Goal: Use online tool/utility: Utilize a website feature to perform a specific function

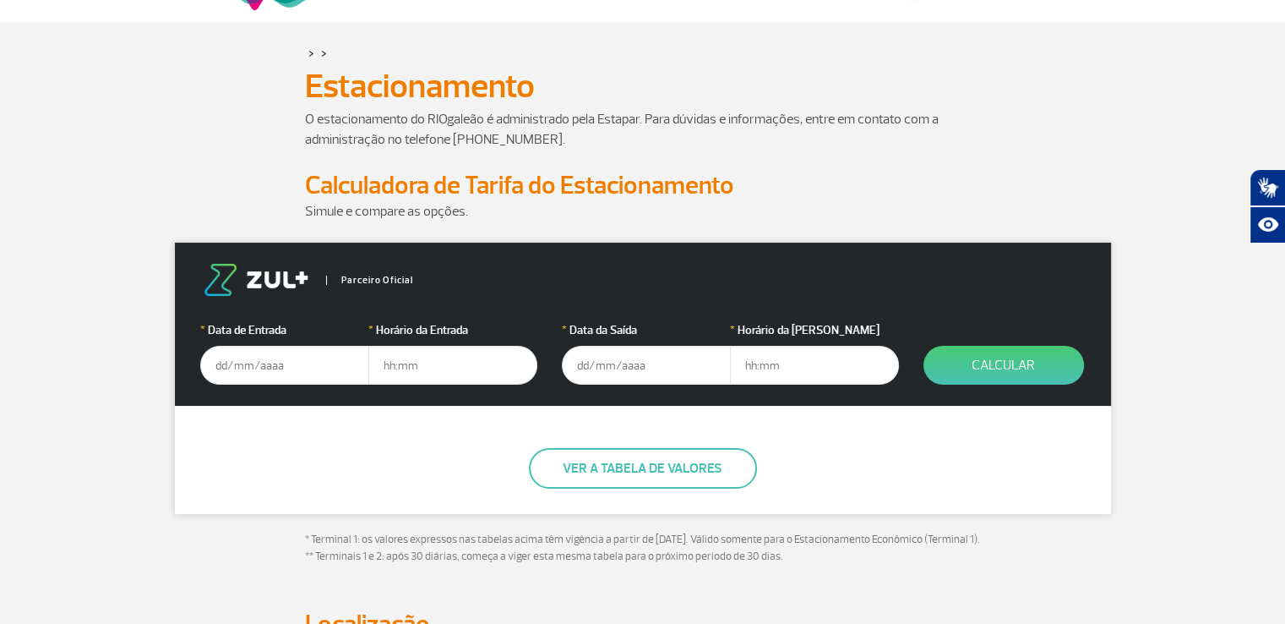
scroll to position [169, 0]
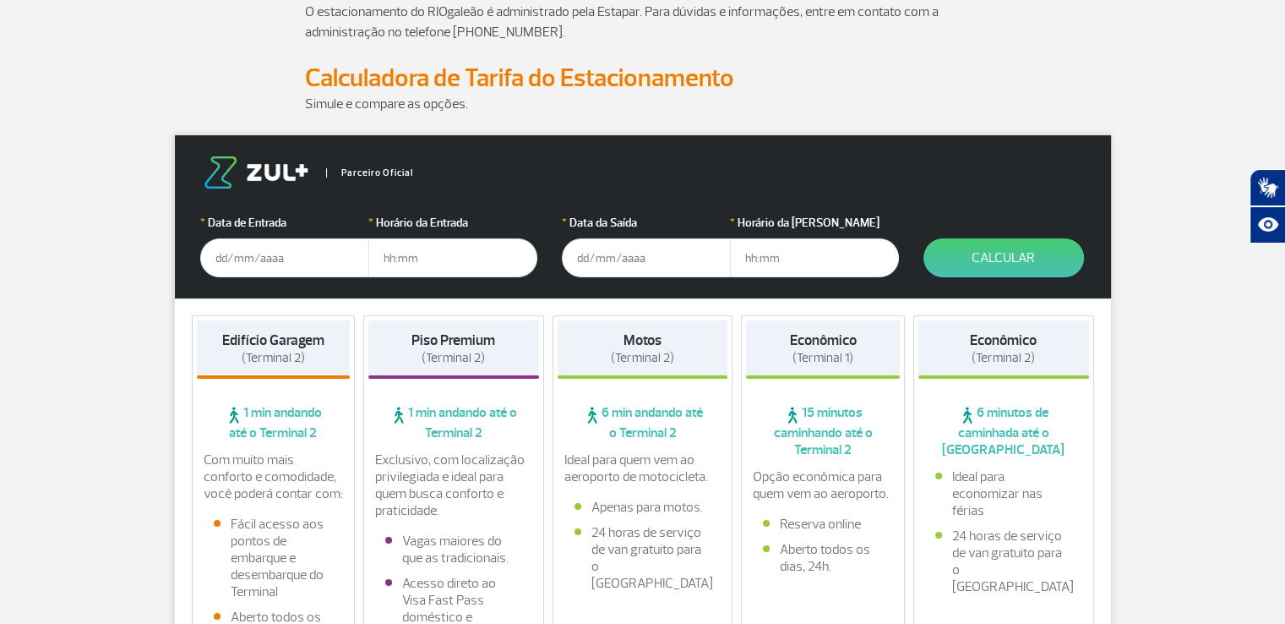
click at [258, 266] on input "text" at bounding box center [284, 257] width 169 height 39
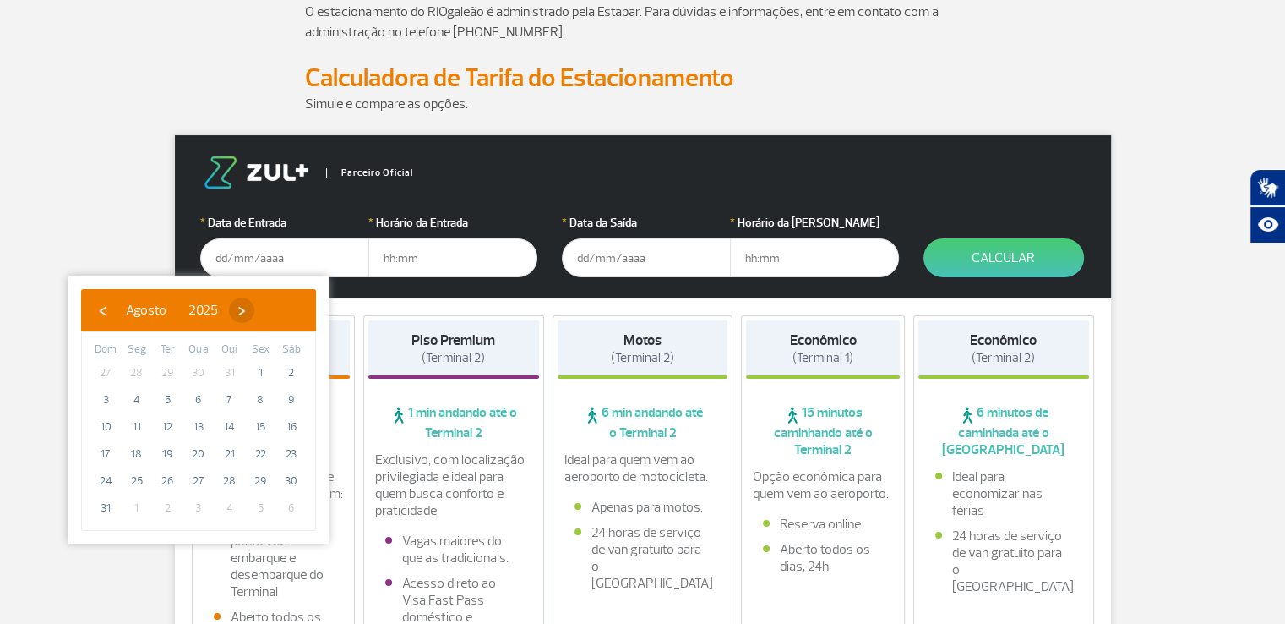
click at [254, 315] on span "›" at bounding box center [241, 309] width 25 height 25
click at [270, 315] on span "›" at bounding box center [256, 309] width 25 height 25
click at [272, 315] on span "›" at bounding box center [259, 309] width 25 height 25
click at [298, 364] on span "6" at bounding box center [291, 372] width 27 height 27
type input "[DATE]"
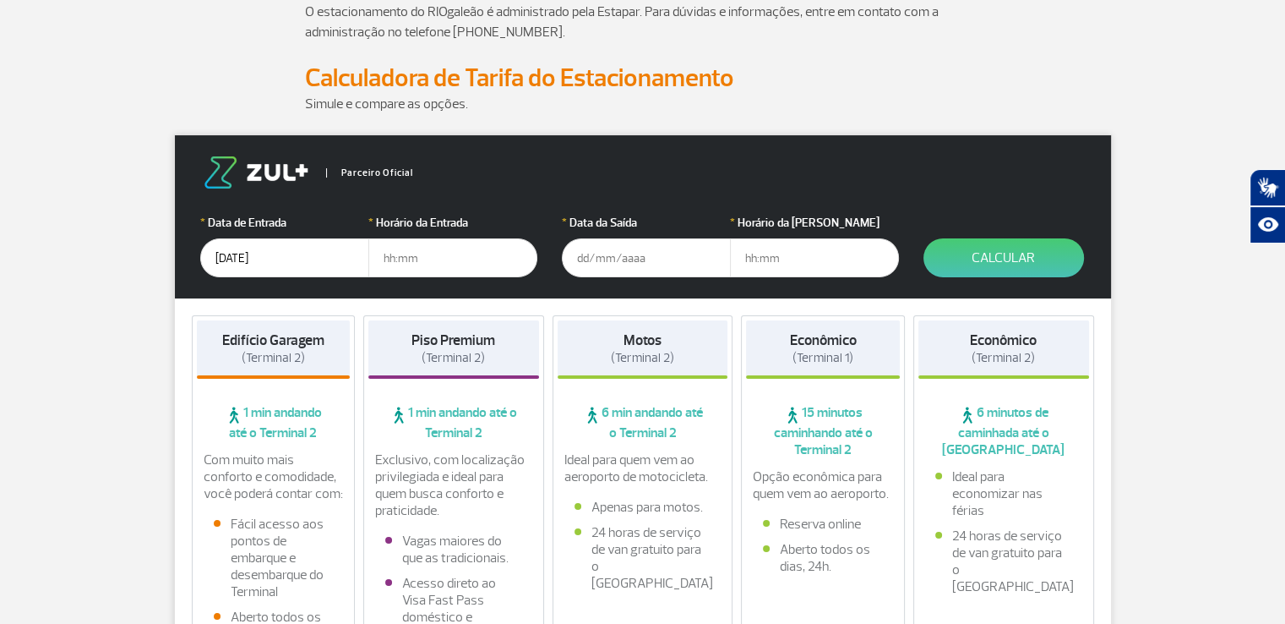
click at [429, 266] on input "text" at bounding box center [452, 257] width 169 height 39
click at [436, 259] on input "text" at bounding box center [452, 257] width 169 height 39
type input "08:00"
click at [579, 263] on input "text" at bounding box center [646, 257] width 169 height 39
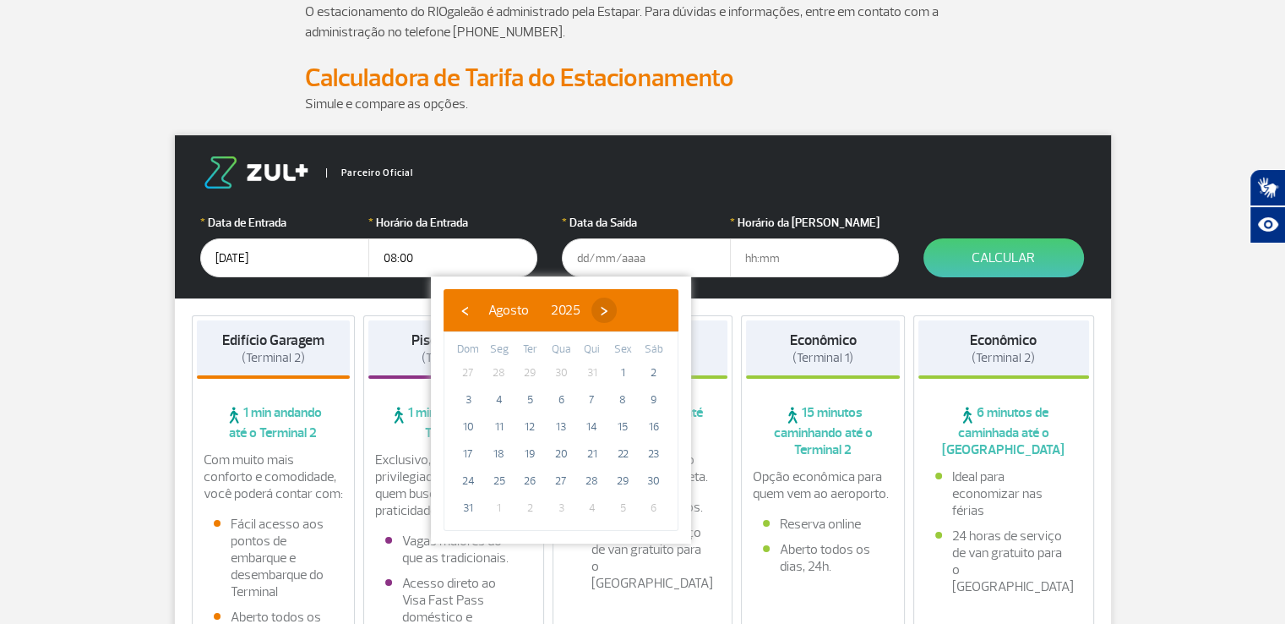
click at [617, 322] on span "›" at bounding box center [604, 309] width 25 height 25
click at [632, 322] on span "›" at bounding box center [619, 309] width 25 height 25
click at [622, 322] on span "›" at bounding box center [609, 309] width 25 height 25
click at [635, 322] on span "›" at bounding box center [621, 309] width 25 height 25
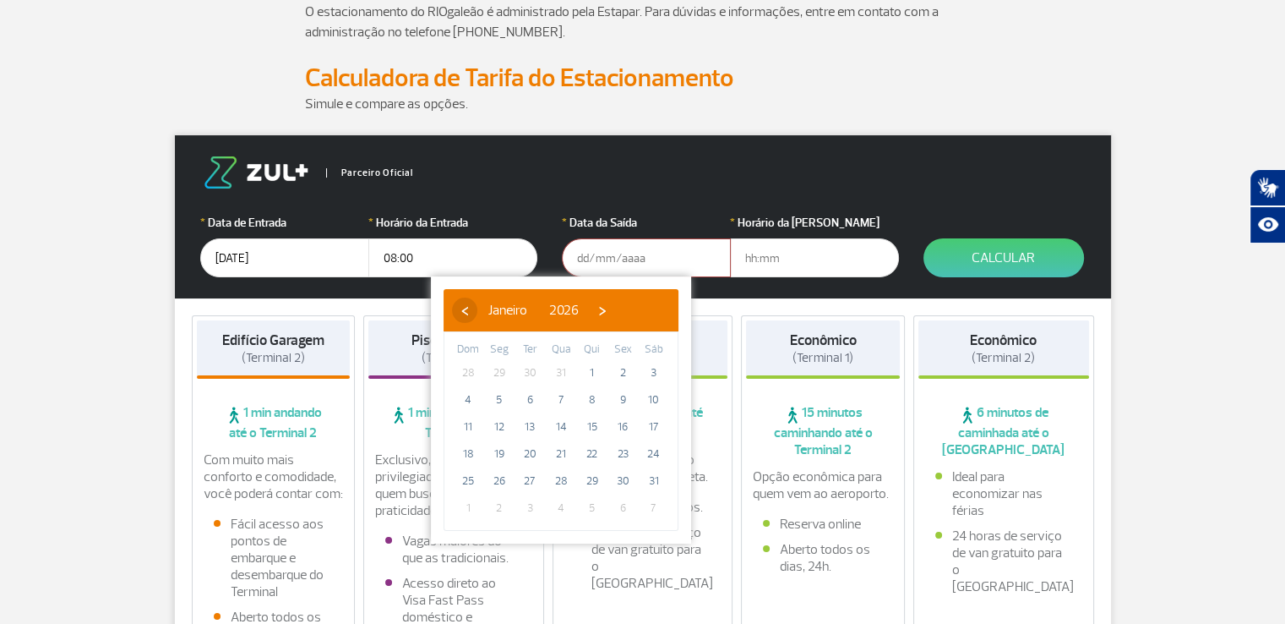
click at [464, 315] on span "‹" at bounding box center [464, 309] width 25 height 25
click at [500, 400] on span "8" at bounding box center [499, 399] width 27 height 27
type input "[DATE]"
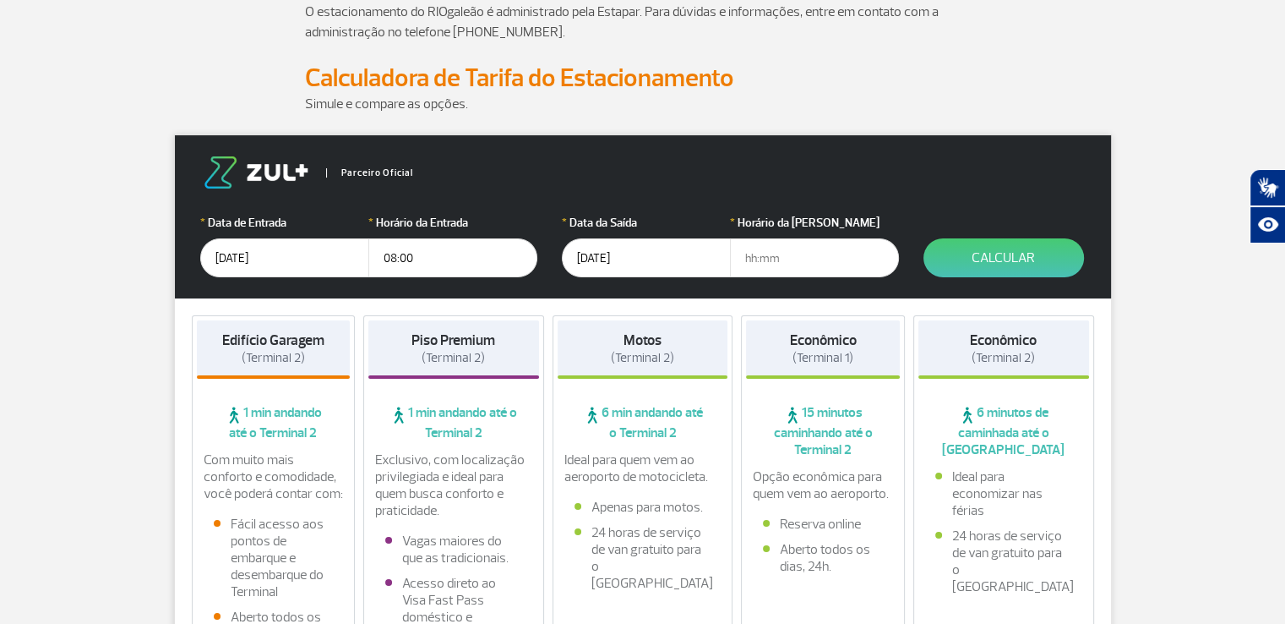
click at [834, 260] on input "text" at bounding box center [814, 257] width 169 height 39
type input "04:00"
click at [1027, 251] on button "Calcular" at bounding box center [1004, 257] width 161 height 39
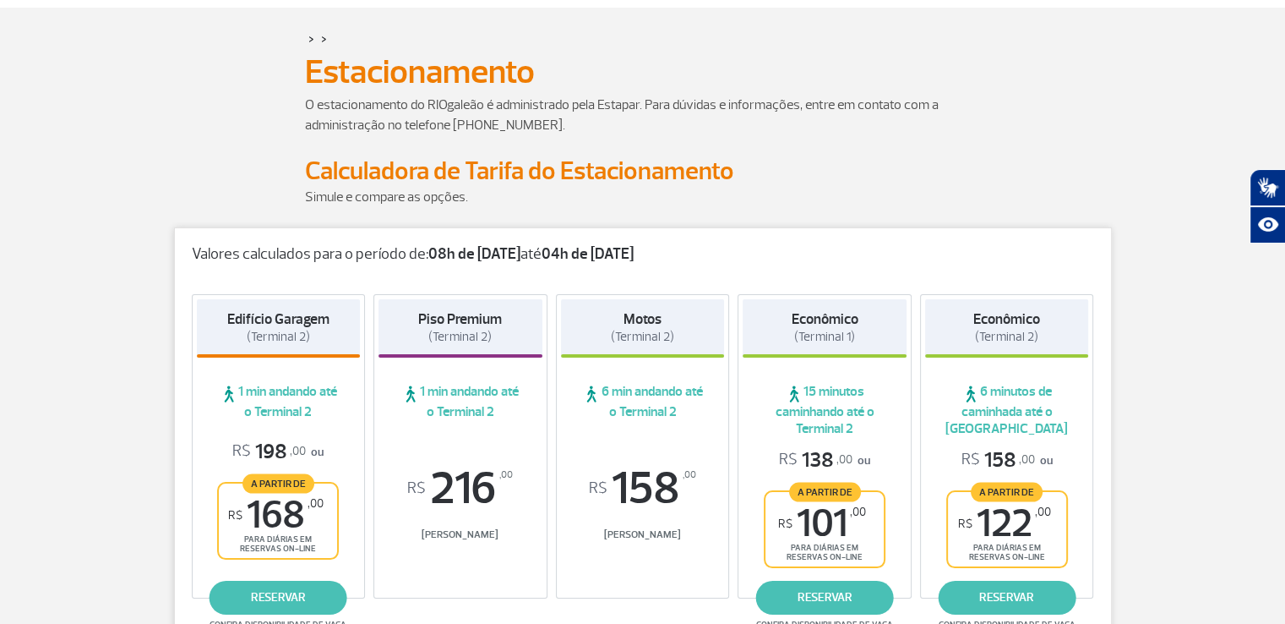
scroll to position [0, 0]
